Goal: Task Accomplishment & Management: Complete application form

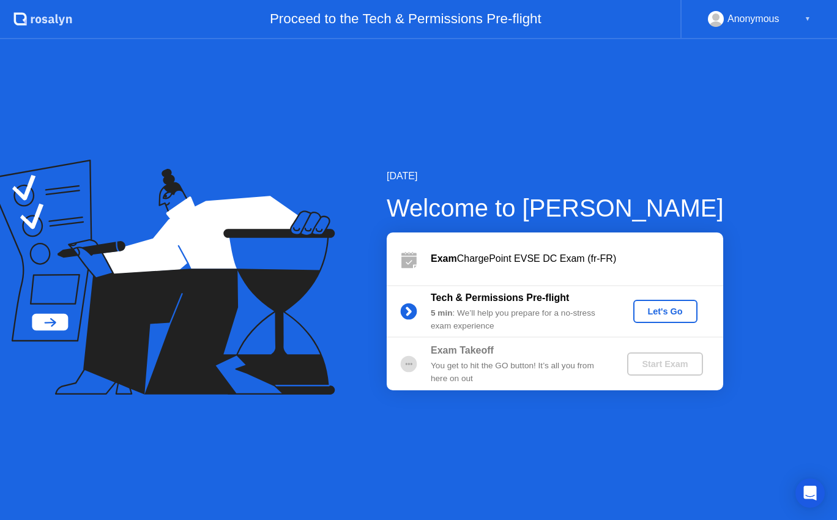
click at [676, 303] on button "Let's Go" at bounding box center [665, 311] width 64 height 23
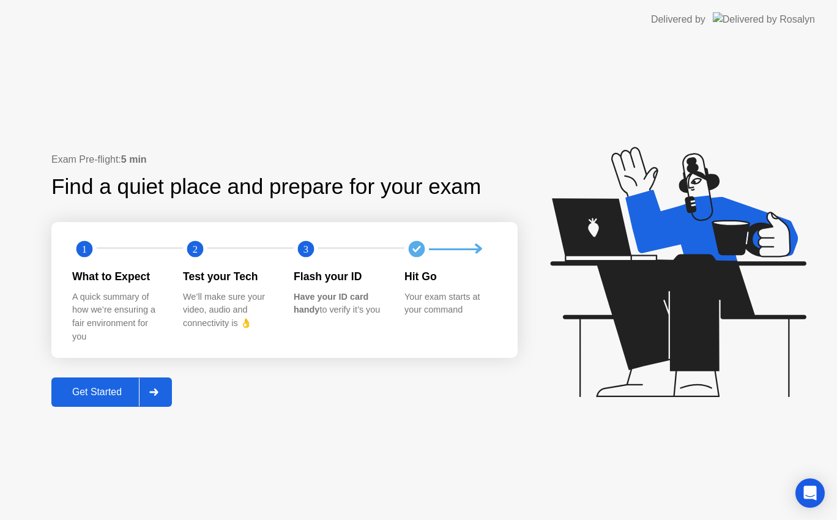
click at [98, 392] on div "Get Started" at bounding box center [97, 392] width 84 height 11
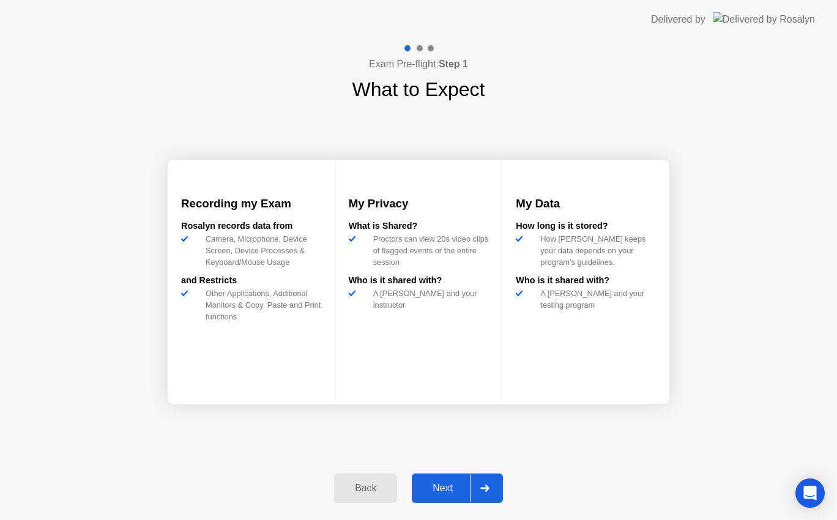
click at [442, 486] on div "Next" at bounding box center [442, 488] width 54 height 11
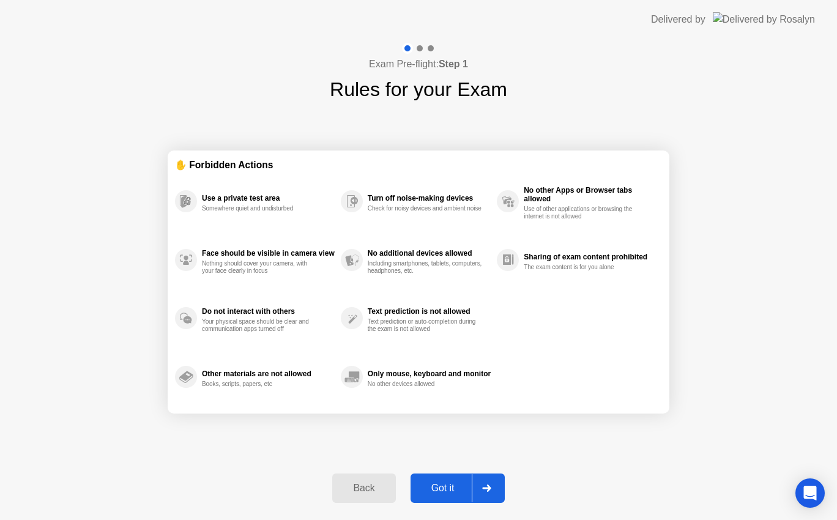
click at [443, 484] on div "Got it" at bounding box center [442, 488] width 57 height 11
select select "**********"
select select "*******"
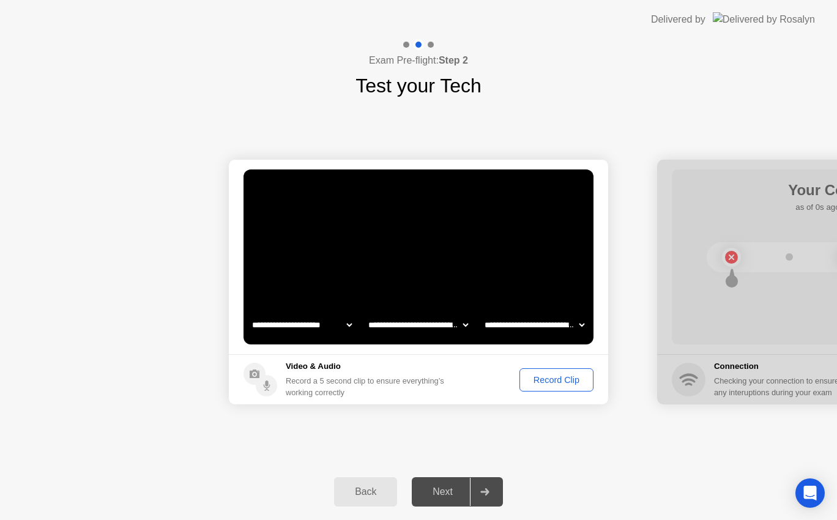
click at [551, 380] on div "Record Clip" at bounding box center [556, 380] width 65 height 10
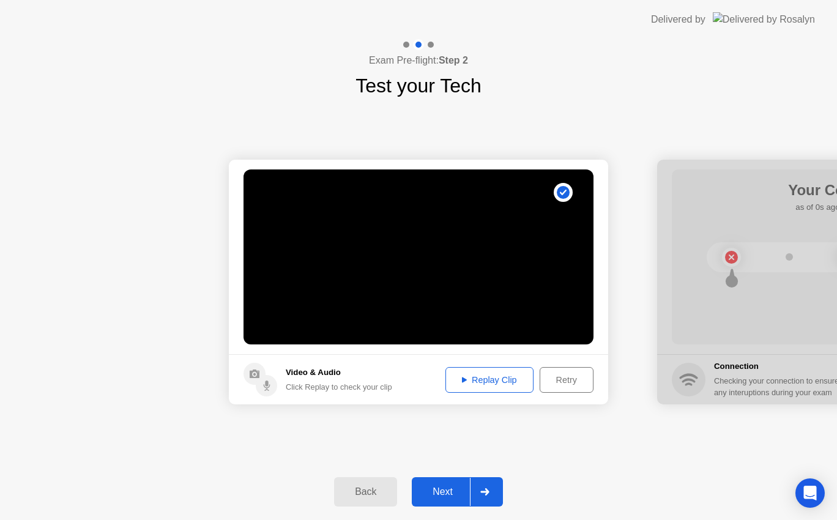
click at [562, 377] on div "Retry" at bounding box center [566, 380] width 45 height 10
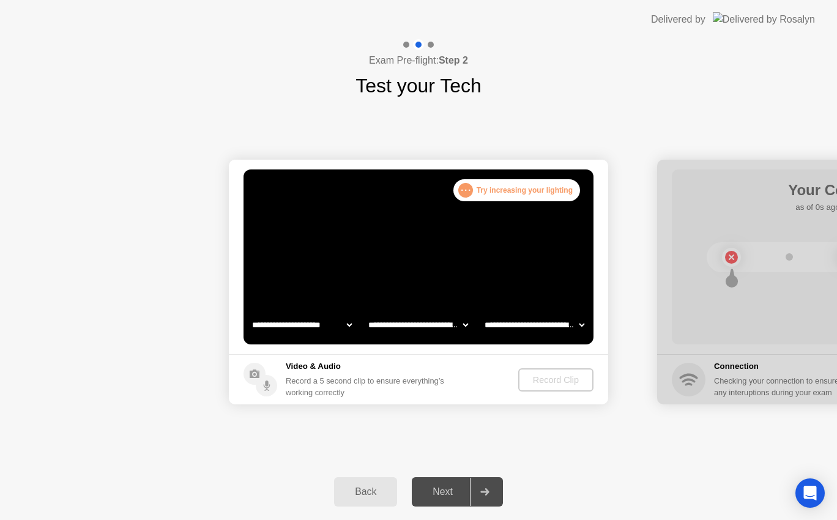
click at [566, 324] on select "**********" at bounding box center [534, 325] width 105 height 24
click at [482, 313] on select "**********" at bounding box center [534, 325] width 105 height 24
click at [438, 486] on div "Next" at bounding box center [442, 491] width 54 height 11
click at [444, 494] on div "Next" at bounding box center [442, 491] width 54 height 11
click at [442, 486] on div "Next" at bounding box center [442, 491] width 54 height 11
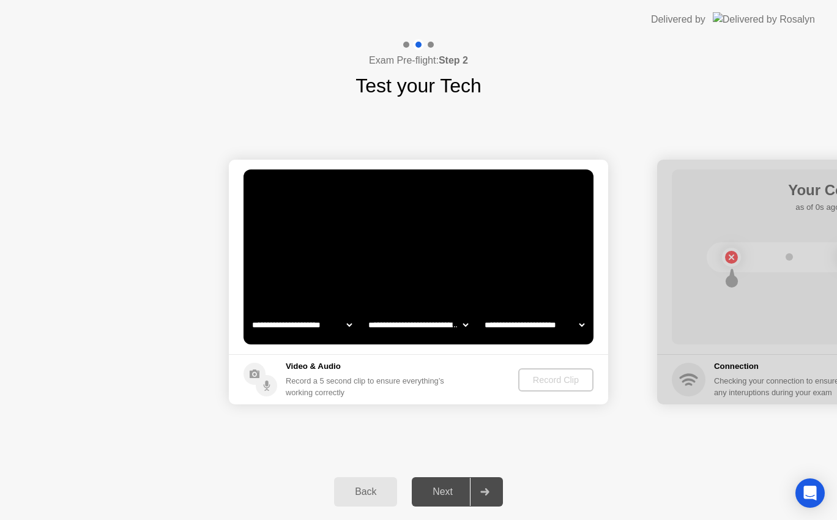
click at [485, 492] on icon at bounding box center [484, 491] width 9 height 7
click at [507, 327] on select "**********" at bounding box center [534, 325] width 105 height 24
select select "*******"
click at [482, 313] on select "**********" at bounding box center [534, 325] width 105 height 24
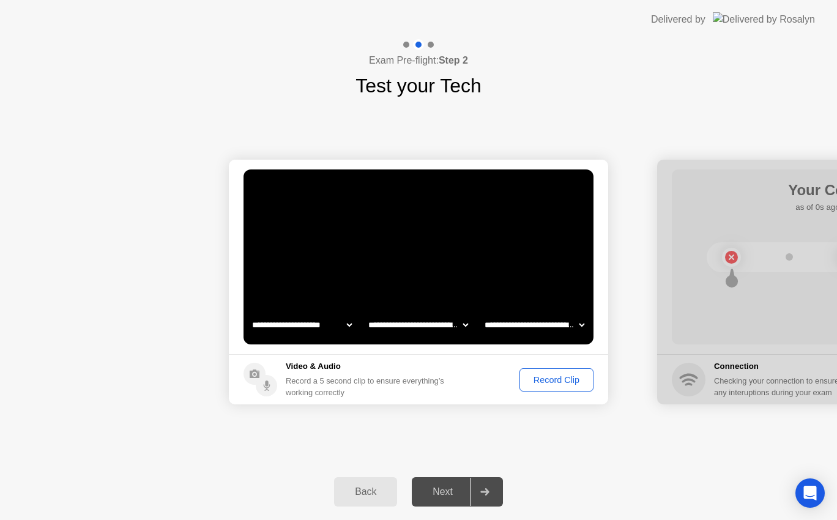
click at [540, 382] on div "Record Clip" at bounding box center [556, 380] width 65 height 10
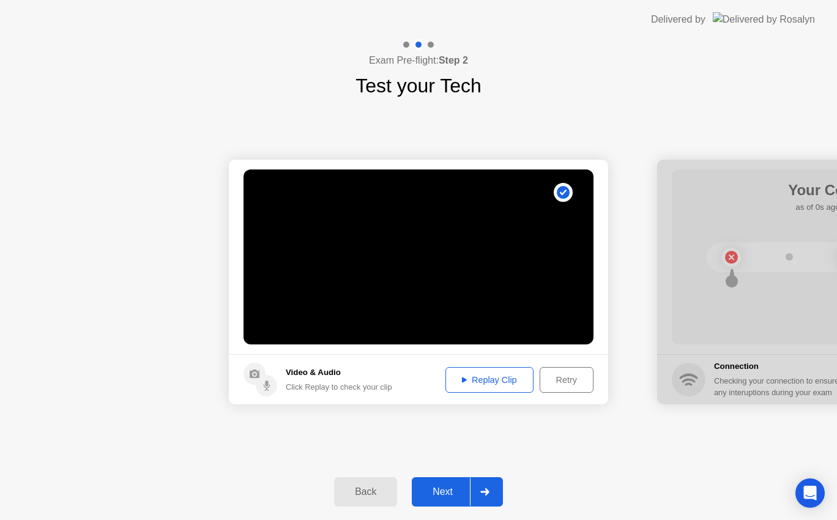
click at [468, 380] on div "Replay Clip" at bounding box center [490, 380] width 80 height 10
click at [448, 487] on div "Next" at bounding box center [442, 491] width 54 height 11
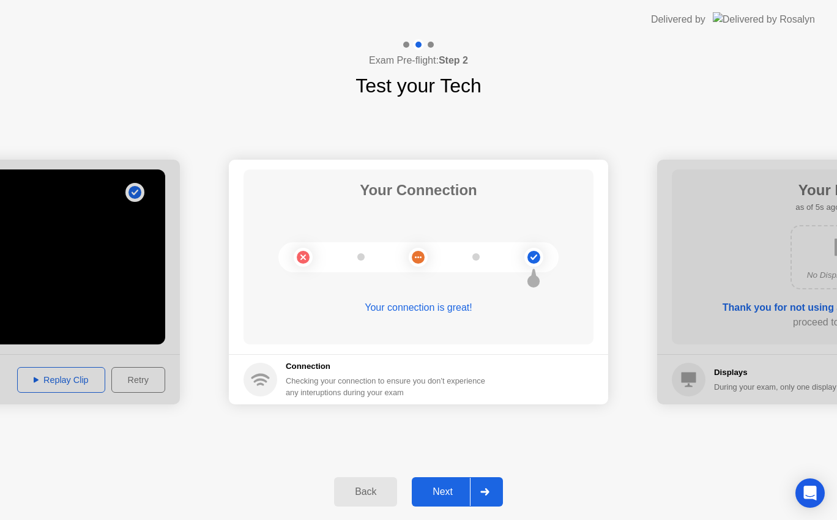
click at [437, 490] on div "Next" at bounding box center [442, 491] width 54 height 11
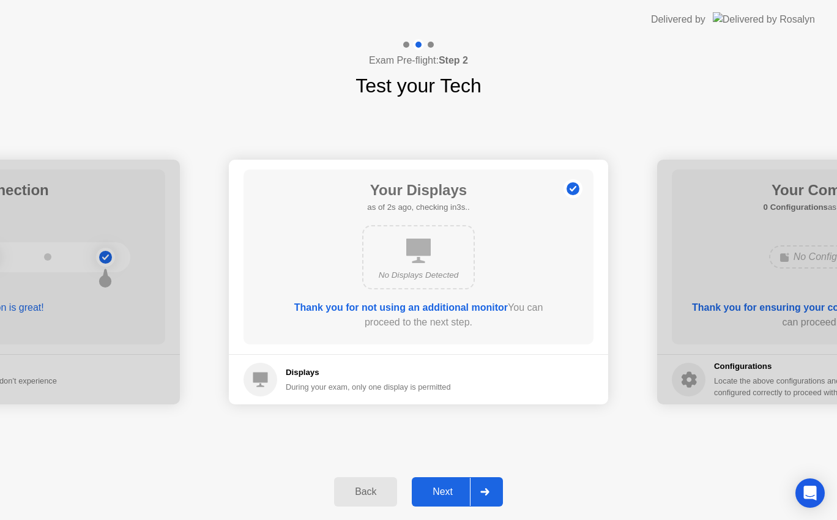
click at [443, 492] on div "Next" at bounding box center [442, 491] width 54 height 11
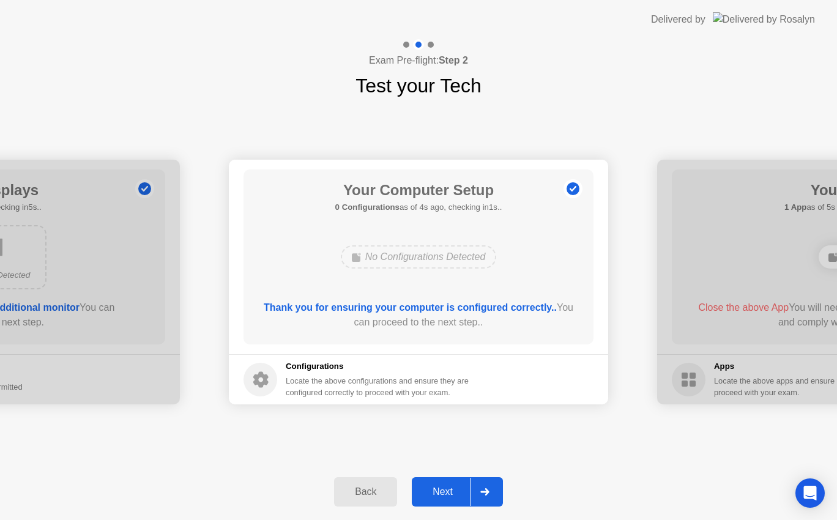
click at [444, 494] on div "Next" at bounding box center [442, 491] width 54 height 11
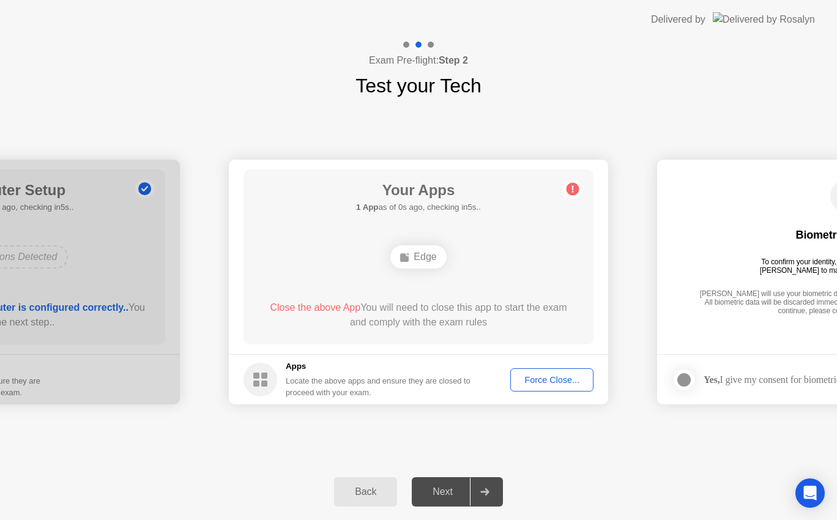
click at [440, 494] on div "Next" at bounding box center [442, 491] width 54 height 11
click at [536, 381] on div "Force Close..." at bounding box center [551, 380] width 75 height 10
click at [437, 486] on div "Next" at bounding box center [442, 491] width 54 height 11
click at [543, 384] on div "Force Close..." at bounding box center [551, 380] width 75 height 10
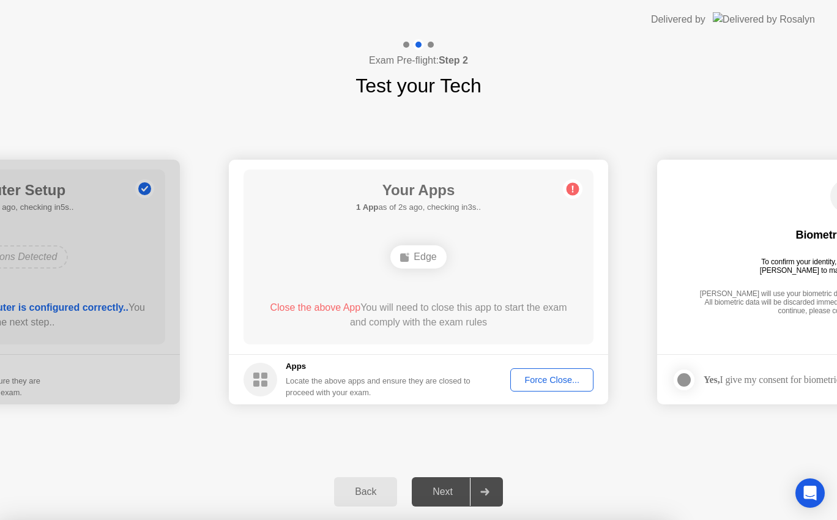
click at [418, 254] on div "Edge" at bounding box center [418, 256] width 56 height 23
click at [421, 248] on div "Edge" at bounding box center [418, 256] width 56 height 23
click at [417, 250] on div "Edge" at bounding box center [418, 256] width 56 height 23
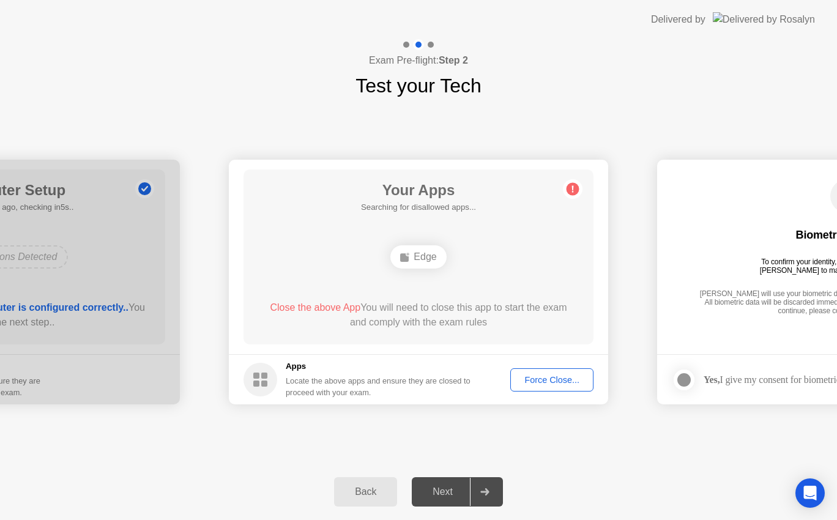
click at [412, 253] on div "Edge" at bounding box center [418, 256] width 56 height 23
click at [584, 196] on div "Your Apps 1 App as of 0s ago, checking in5s.. Edge Close the above App You will…" at bounding box center [418, 256] width 350 height 175
click at [568, 183] on icon at bounding box center [573, 189] width 20 height 20
click at [475, 311] on div "Close the above App You will need to close this app to start the exam and compl…" at bounding box center [418, 314] width 315 height 29
click at [530, 370] on button "Force Close..." at bounding box center [551, 379] width 83 height 23
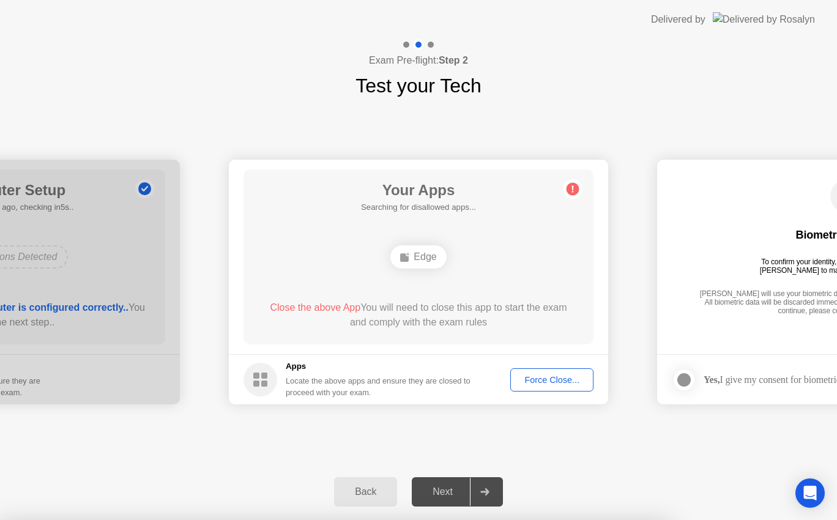
click at [297, 376] on div "Locate the above apps and ensure they are closed to proceed with your exam." at bounding box center [378, 386] width 185 height 23
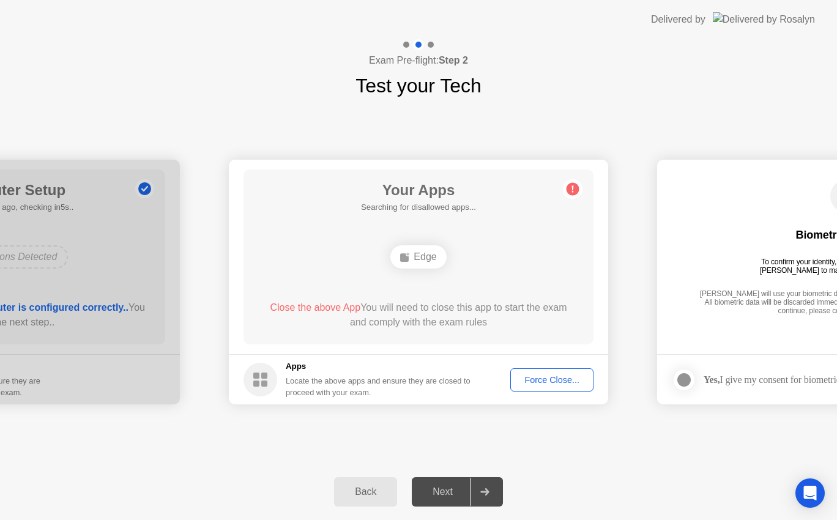
click at [258, 373] on rect at bounding box center [256, 376] width 6 height 6
click at [264, 379] on circle at bounding box center [260, 380] width 34 height 34
click at [434, 495] on div "Next" at bounding box center [442, 491] width 54 height 11
click at [443, 491] on div "Next" at bounding box center [442, 491] width 54 height 11
click at [443, 486] on div "Next" at bounding box center [442, 491] width 54 height 11
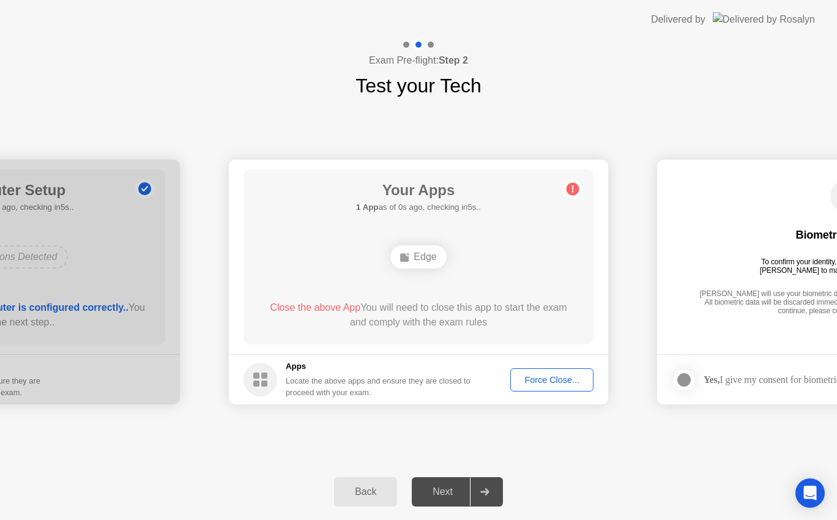
click at [485, 499] on div at bounding box center [484, 492] width 29 height 28
